Goal: Find specific page/section: Find specific page/section

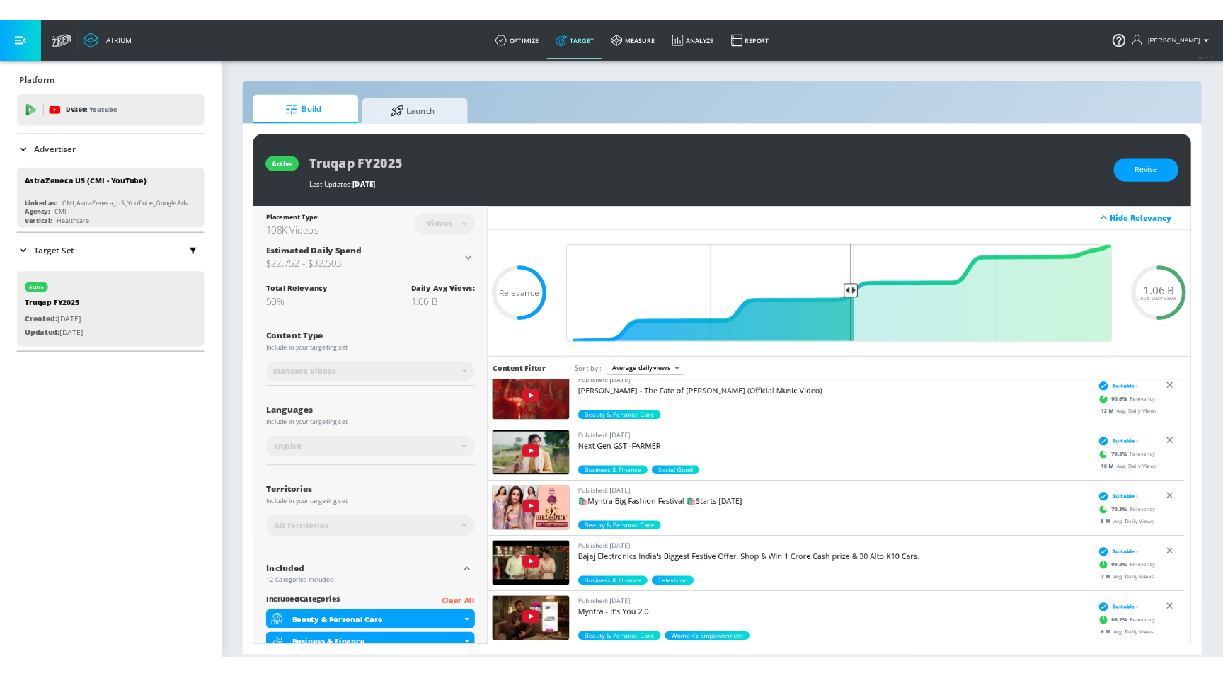
scroll to position [14, 0]
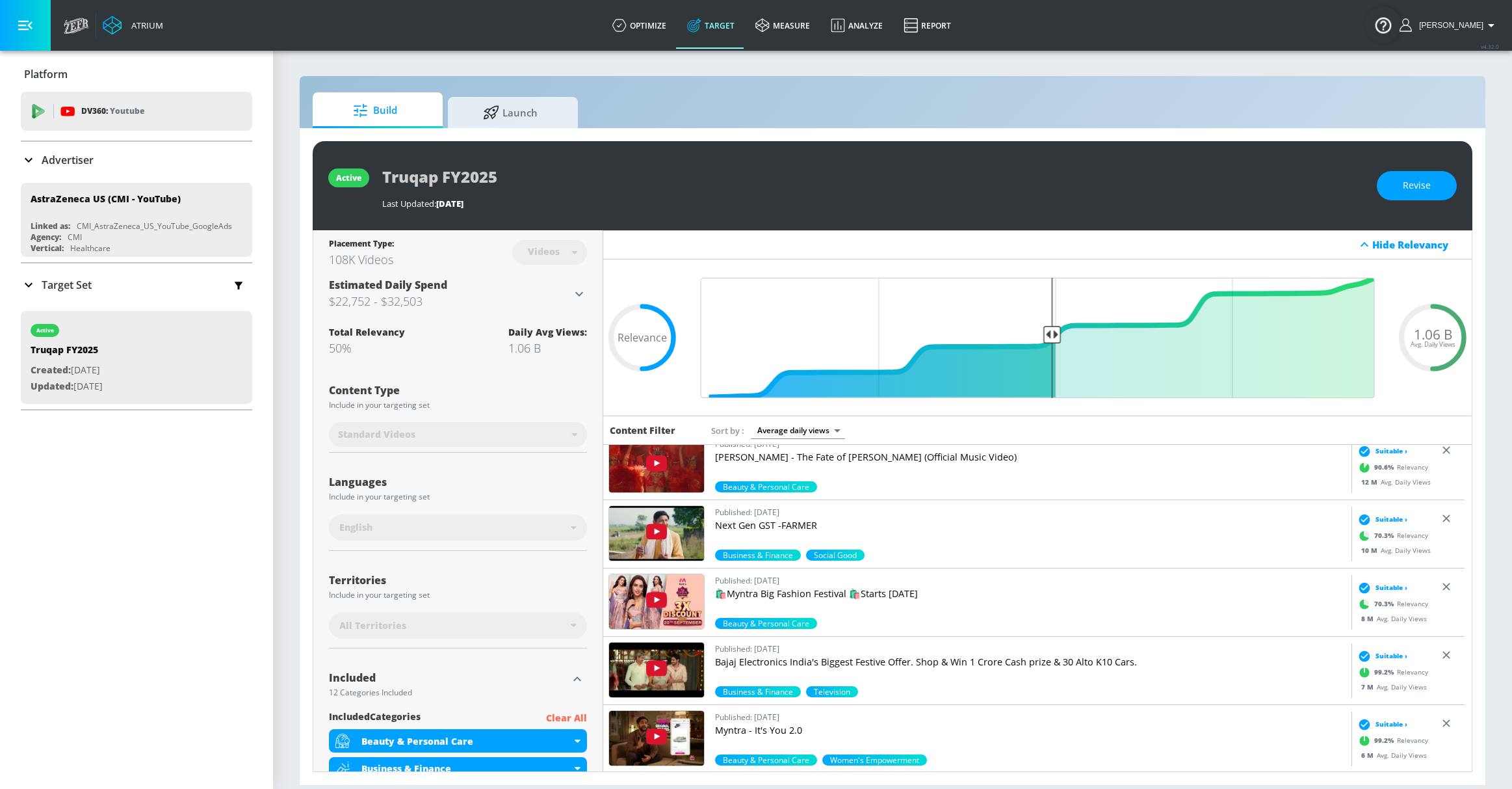
click at [775, 524] on p "Next Gen GST -FARMER" at bounding box center [1030, 525] width 631 height 13
